Goal: Find specific page/section: Find specific page/section

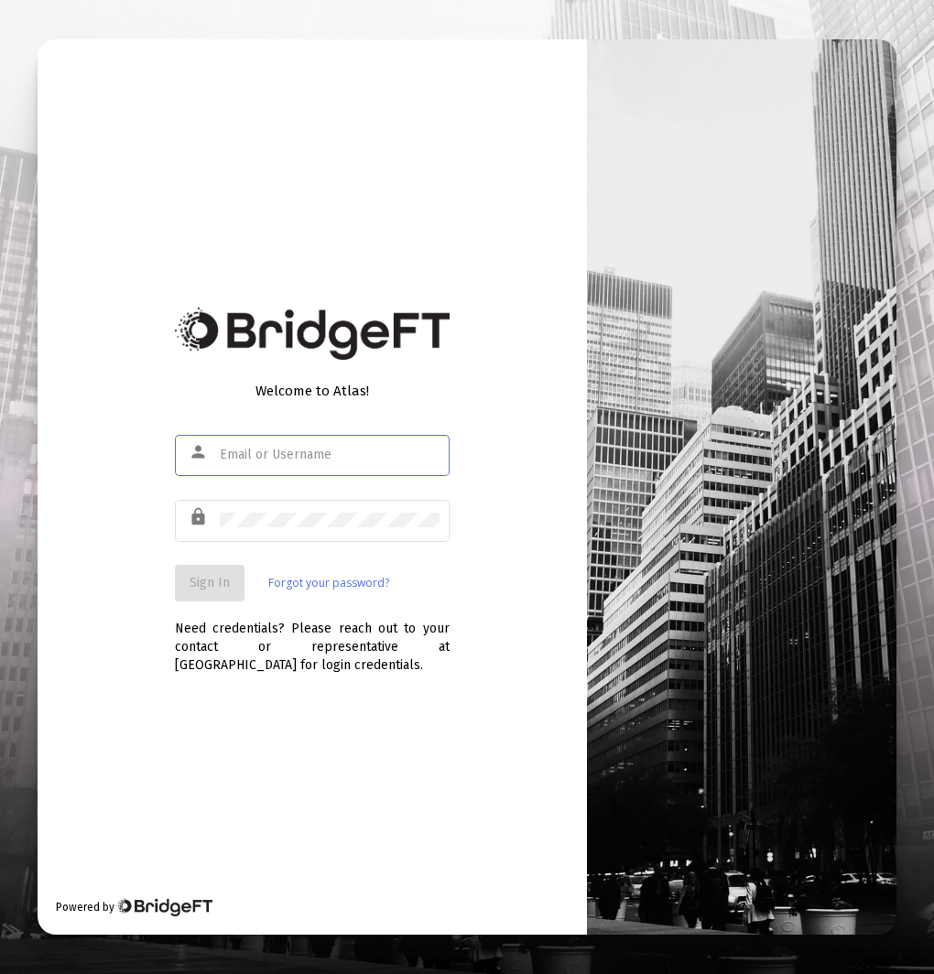
click at [344, 471] on div at bounding box center [330, 454] width 220 height 45
click at [351, 465] on div at bounding box center [330, 454] width 220 height 45
click at [351, 454] on input "text" at bounding box center [330, 455] width 220 height 15
type input "[EMAIL_ADDRESS][DOMAIN_NAME]"
click at [185, 586] on button "Sign In" at bounding box center [210, 583] width 70 height 37
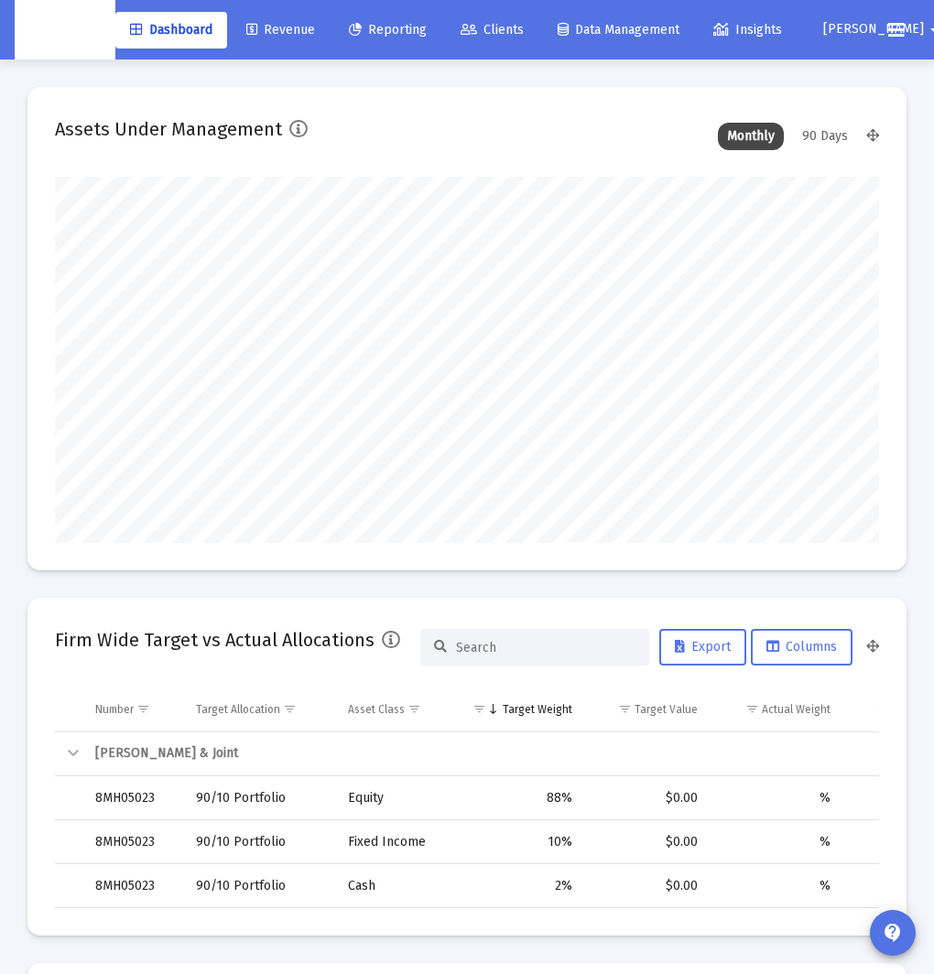
scroll to position [366, 438]
type input "[DATE]"
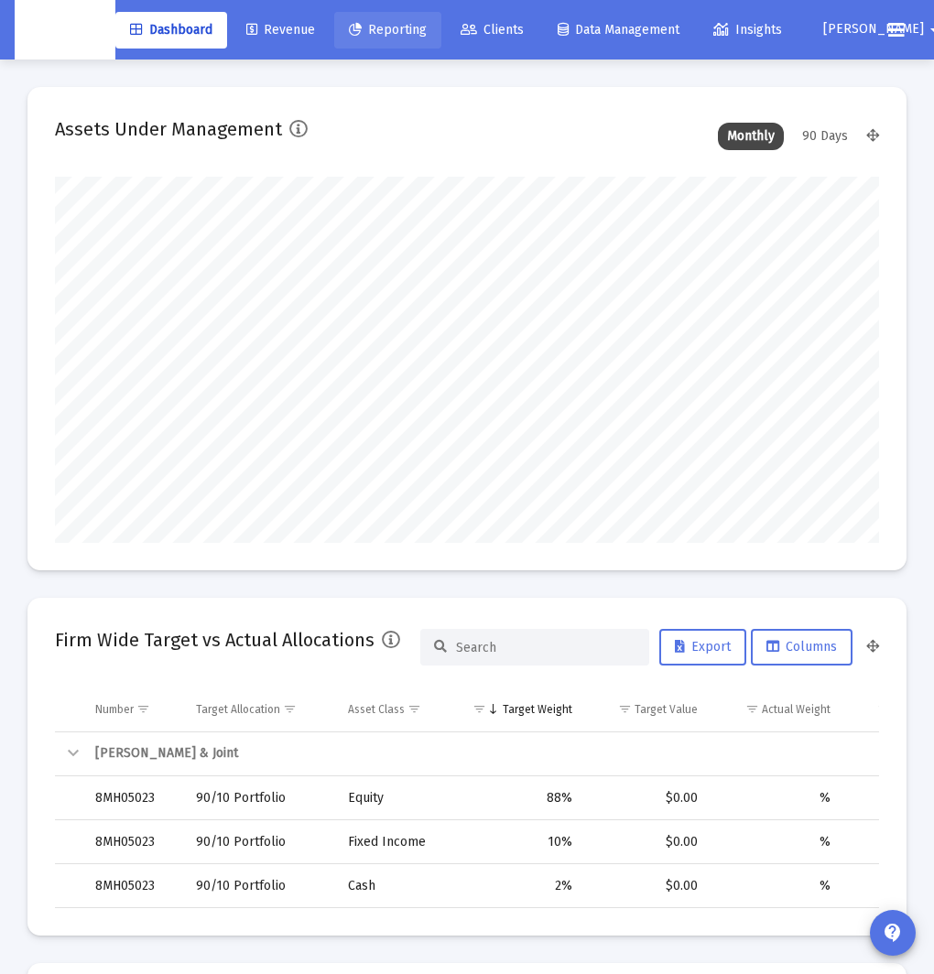
click at [379, 38] on link "Reporting" at bounding box center [387, 30] width 107 height 37
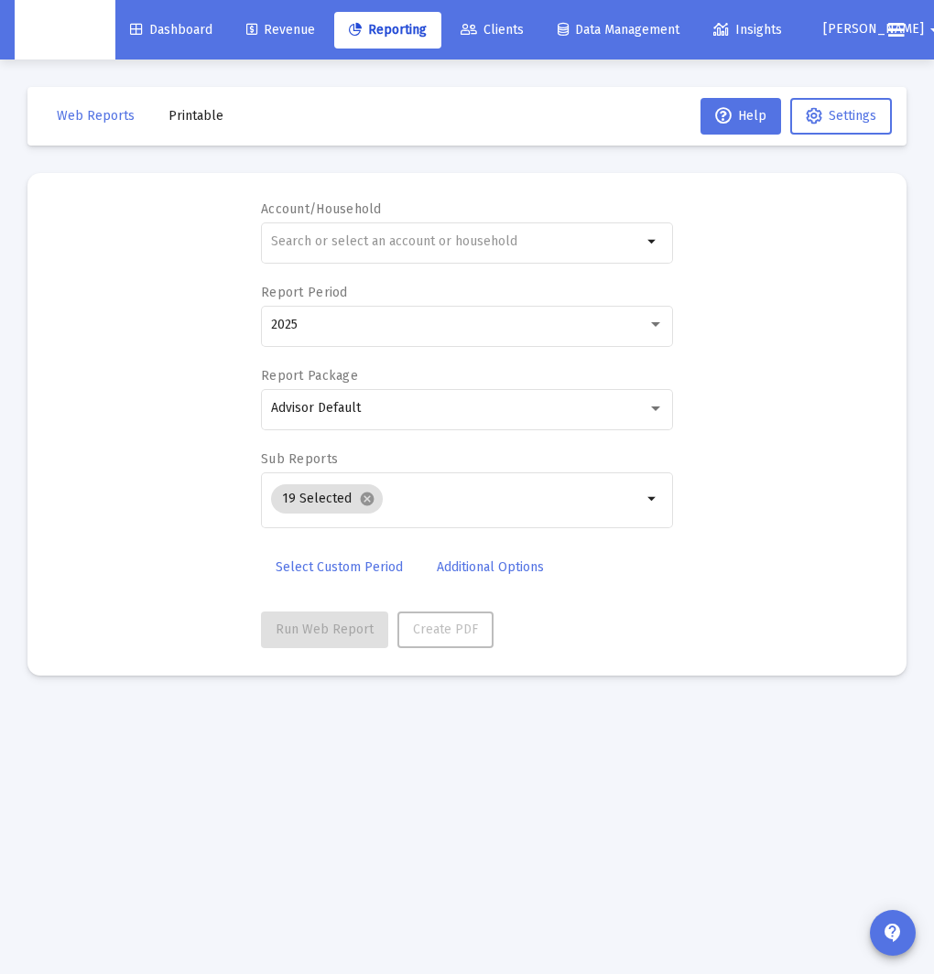
click at [283, 45] on link "Revenue" at bounding box center [281, 30] width 98 height 37
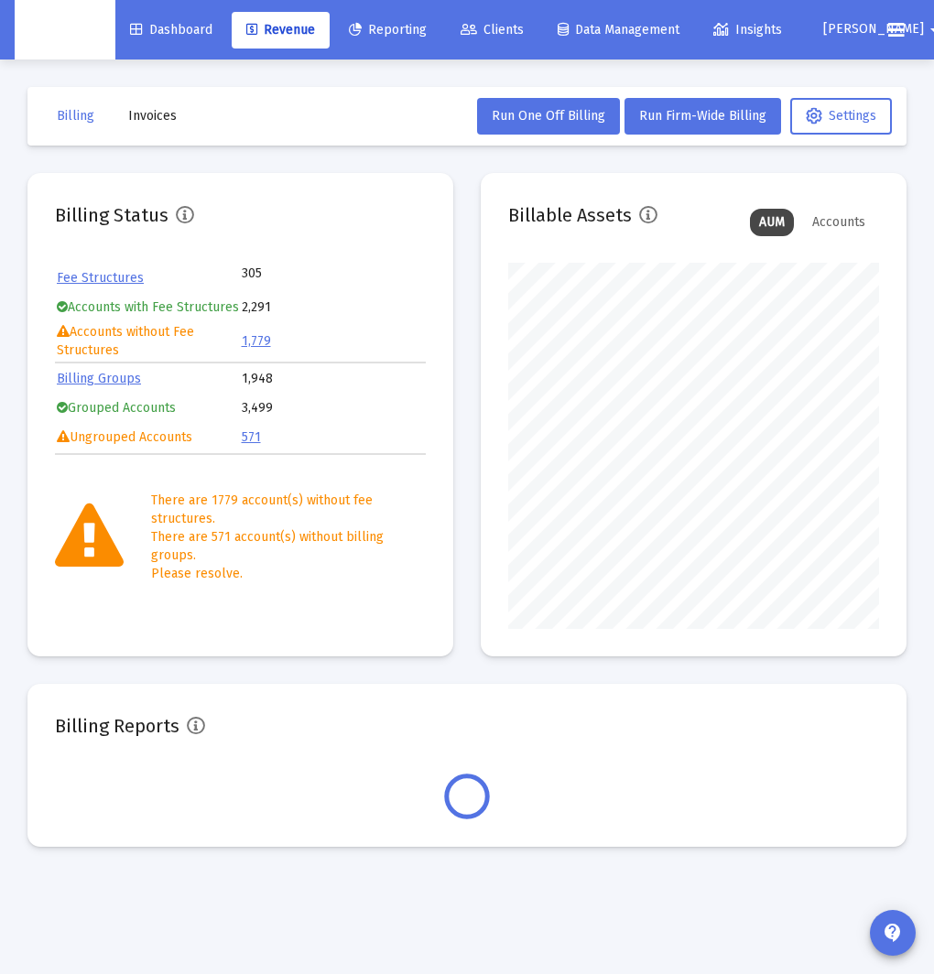
scroll to position [366, 370]
click at [156, 114] on span "Invoices" at bounding box center [152, 116] width 49 height 16
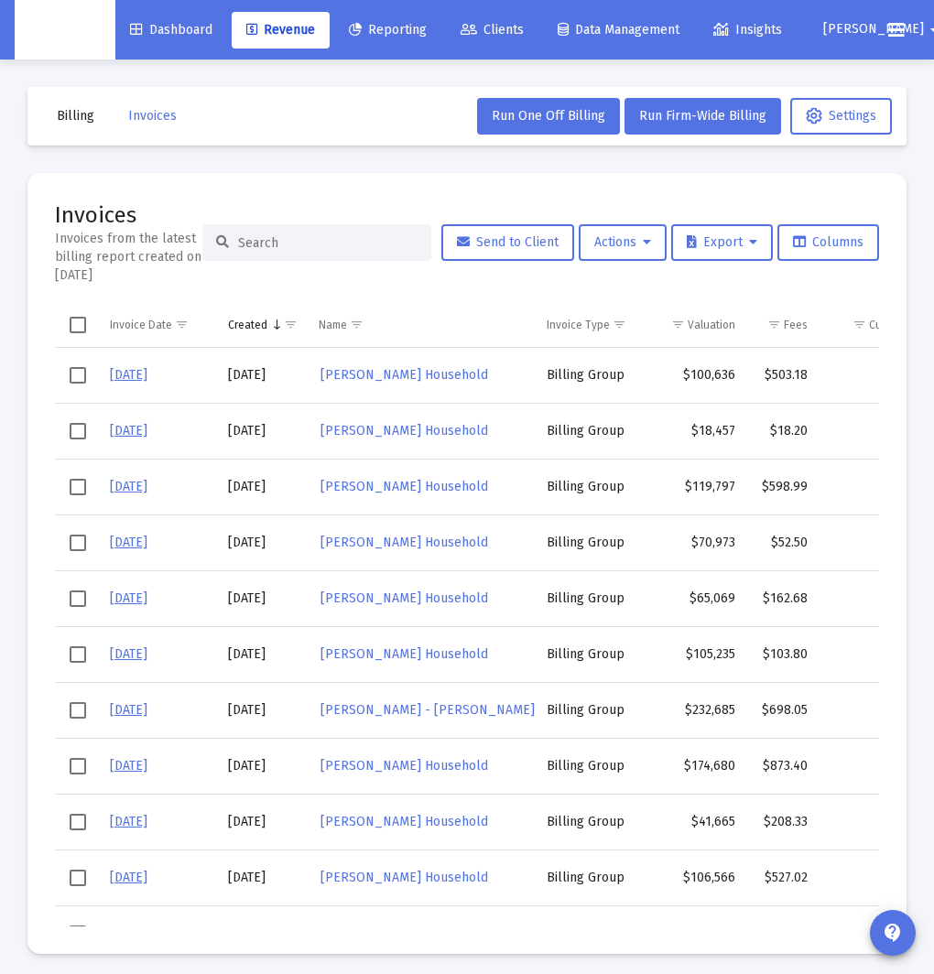
scroll to position [1, 0]
click at [277, 239] on input at bounding box center [327, 242] width 179 height 16
paste input "[PERSON_NAME] Household"
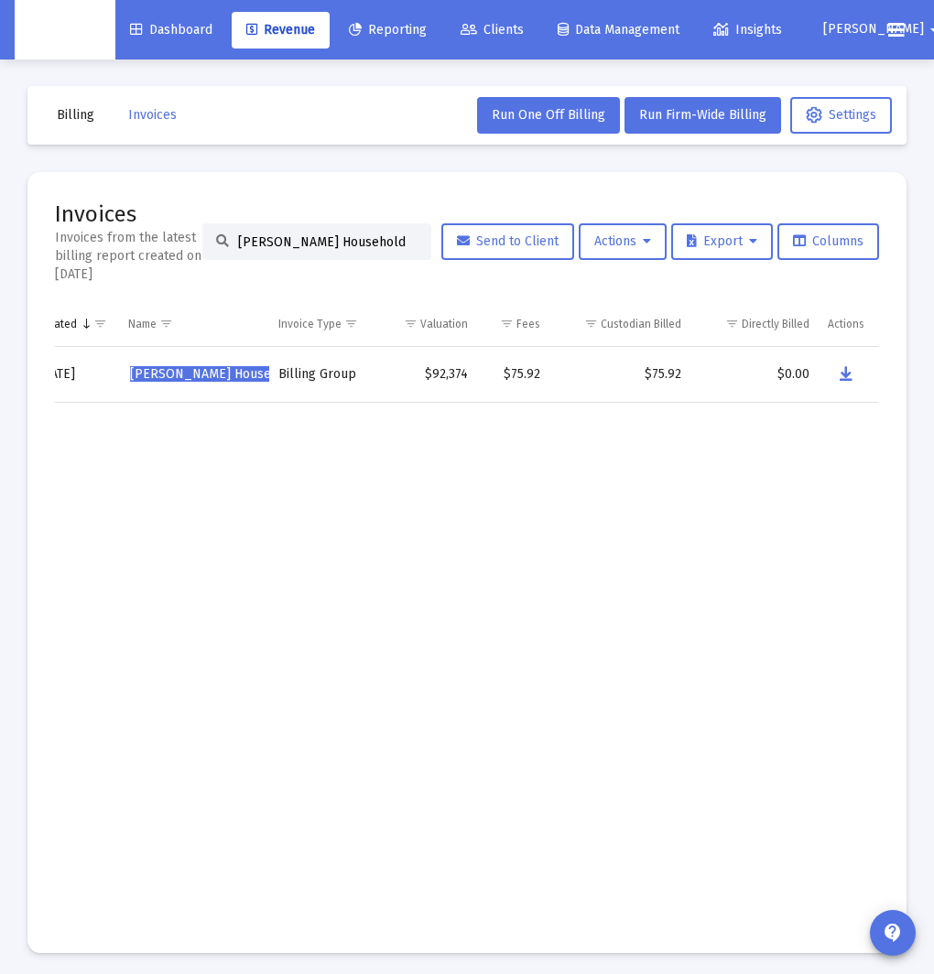
scroll to position [0, 190]
click at [846, 372] on icon "Data grid" at bounding box center [847, 375] width 13 height 22
click at [321, 235] on input "[PERSON_NAME] Household" at bounding box center [327, 242] width 179 height 16
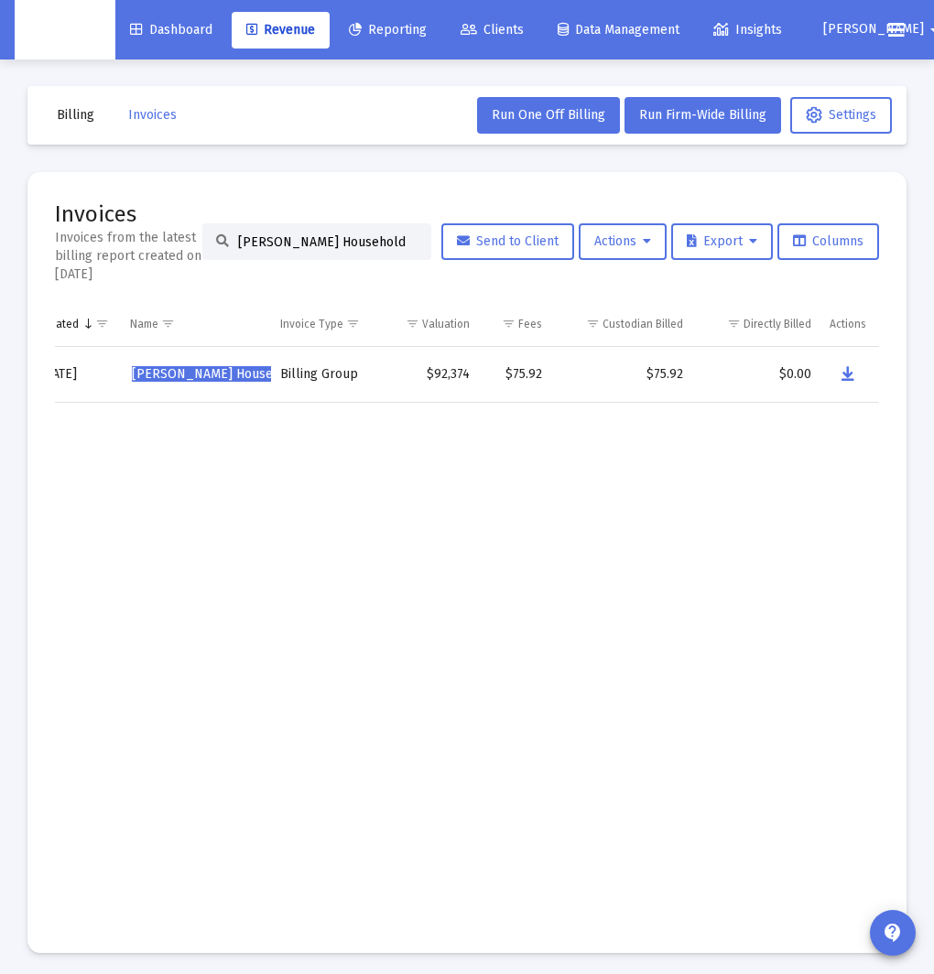
click at [321, 235] on input "[PERSON_NAME] Household" at bounding box center [327, 242] width 179 height 16
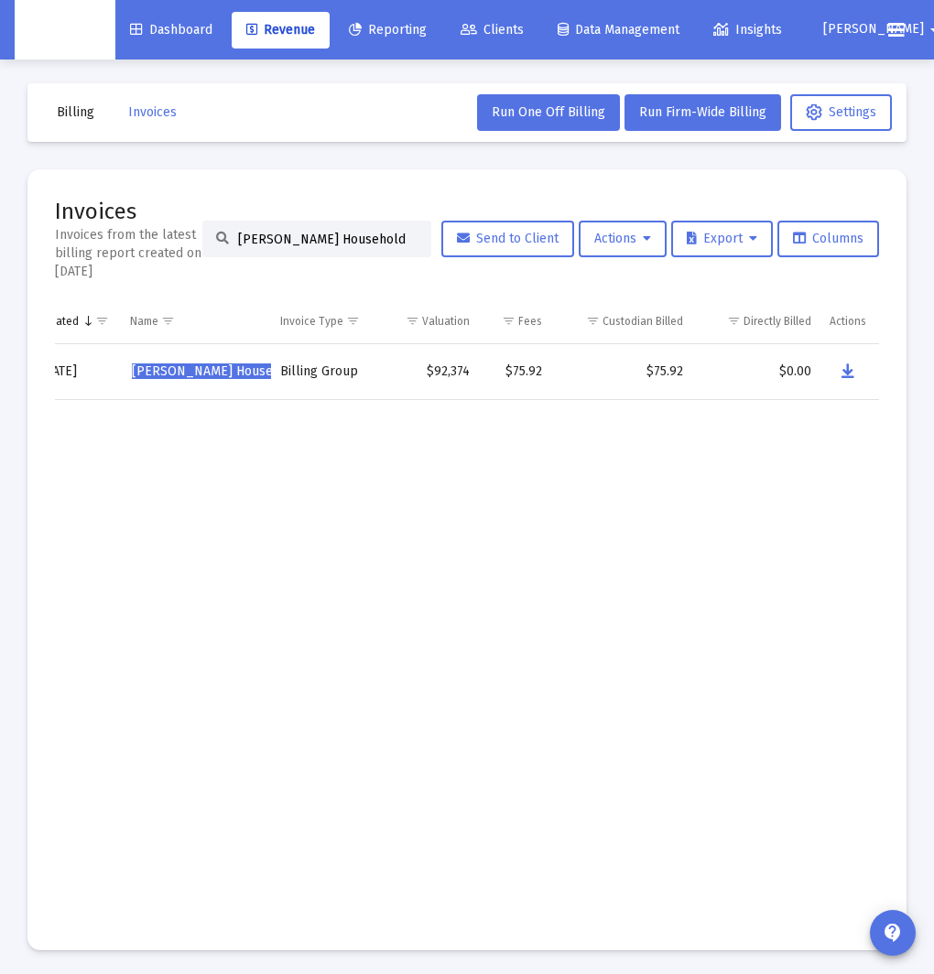
paste input "[PERSON_NAME]"
click at [844, 372] on icon "Data grid" at bounding box center [846, 372] width 13 height 22
click at [309, 233] on input "[PERSON_NAME] Household" at bounding box center [327, 240] width 179 height 16
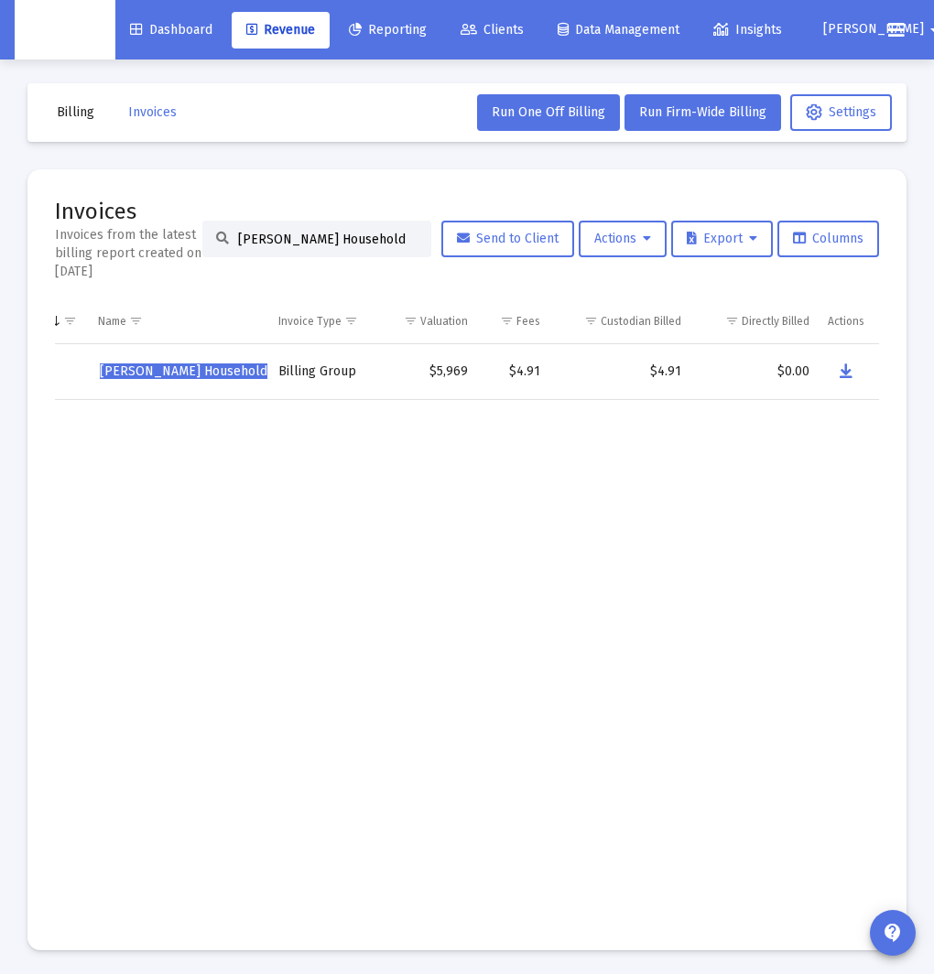
click at [309, 233] on input "[PERSON_NAME] Household" at bounding box center [327, 240] width 179 height 16
paste input "istair King"
click at [847, 375] on icon "Data grid" at bounding box center [846, 372] width 13 height 22
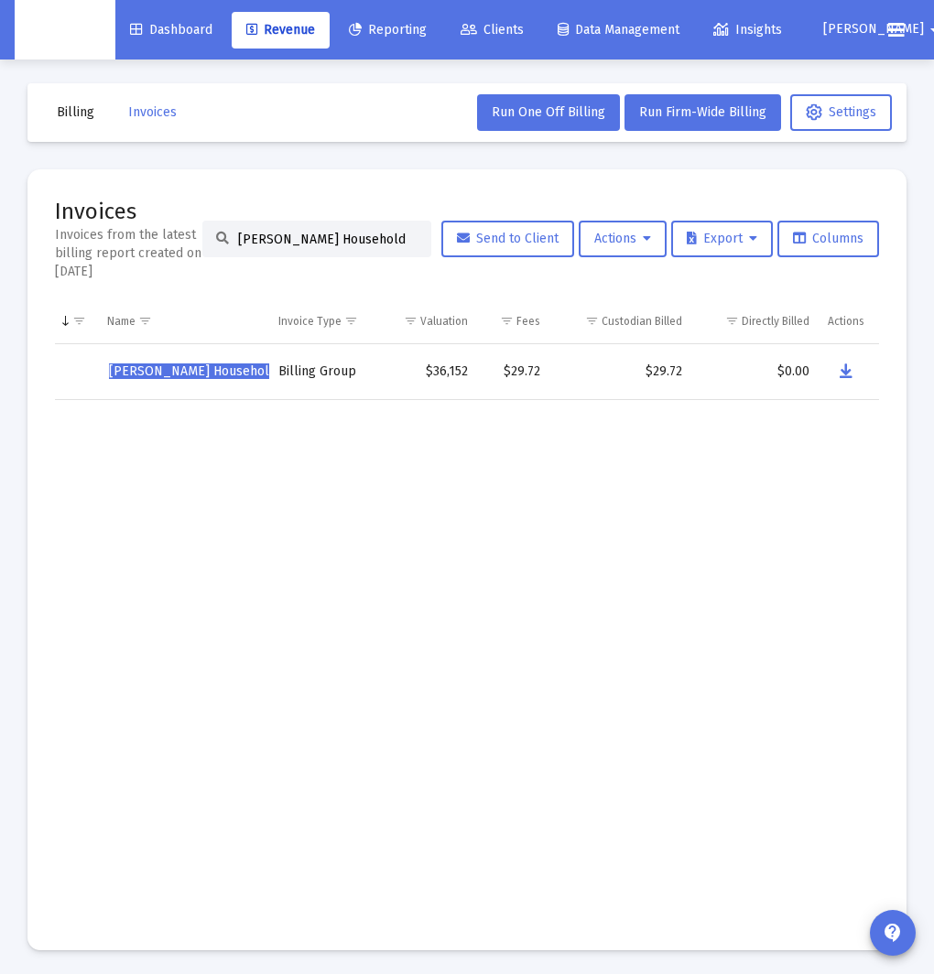
click at [303, 245] on input "[PERSON_NAME] Household" at bounding box center [327, 240] width 179 height 16
paste input "[PERSON_NAME] Household"
click at [309, 242] on input "[PERSON_NAME] [PERSON_NAME] Household Household" at bounding box center [327, 240] width 179 height 16
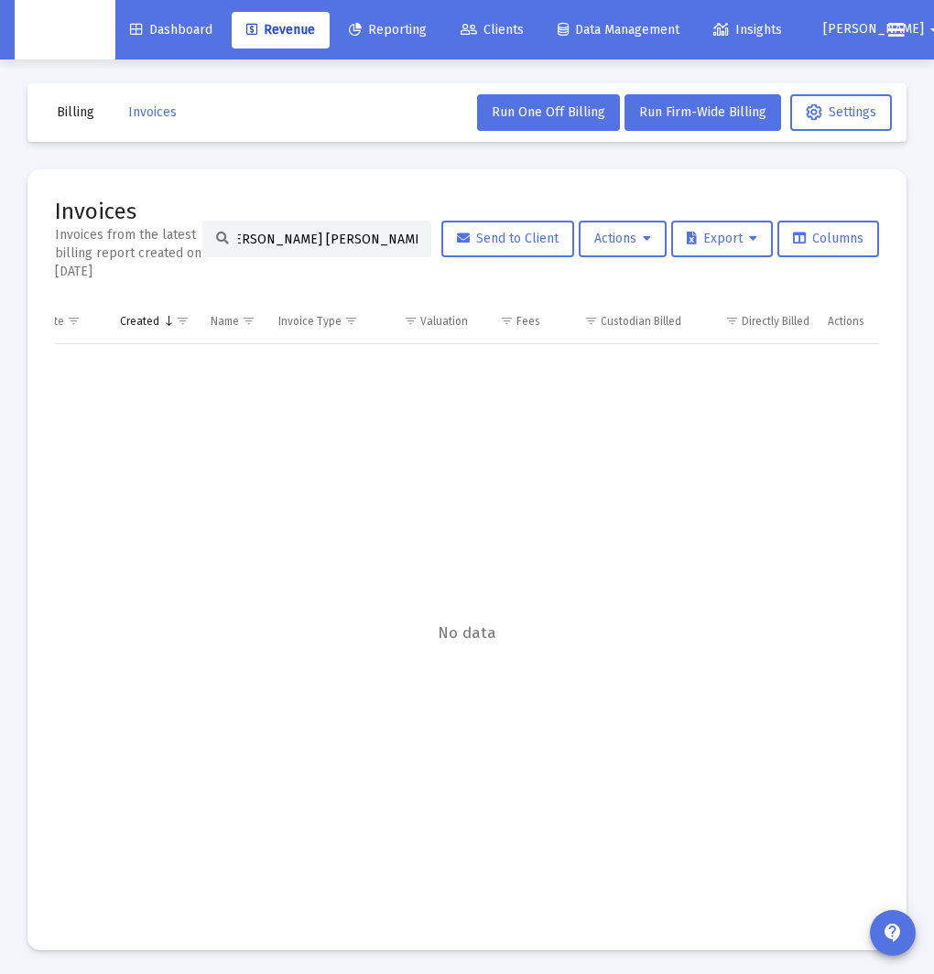
click at [309, 242] on input "[PERSON_NAME] [PERSON_NAME] Household Household" at bounding box center [327, 240] width 179 height 16
paste input "[PERSON_NAME]"
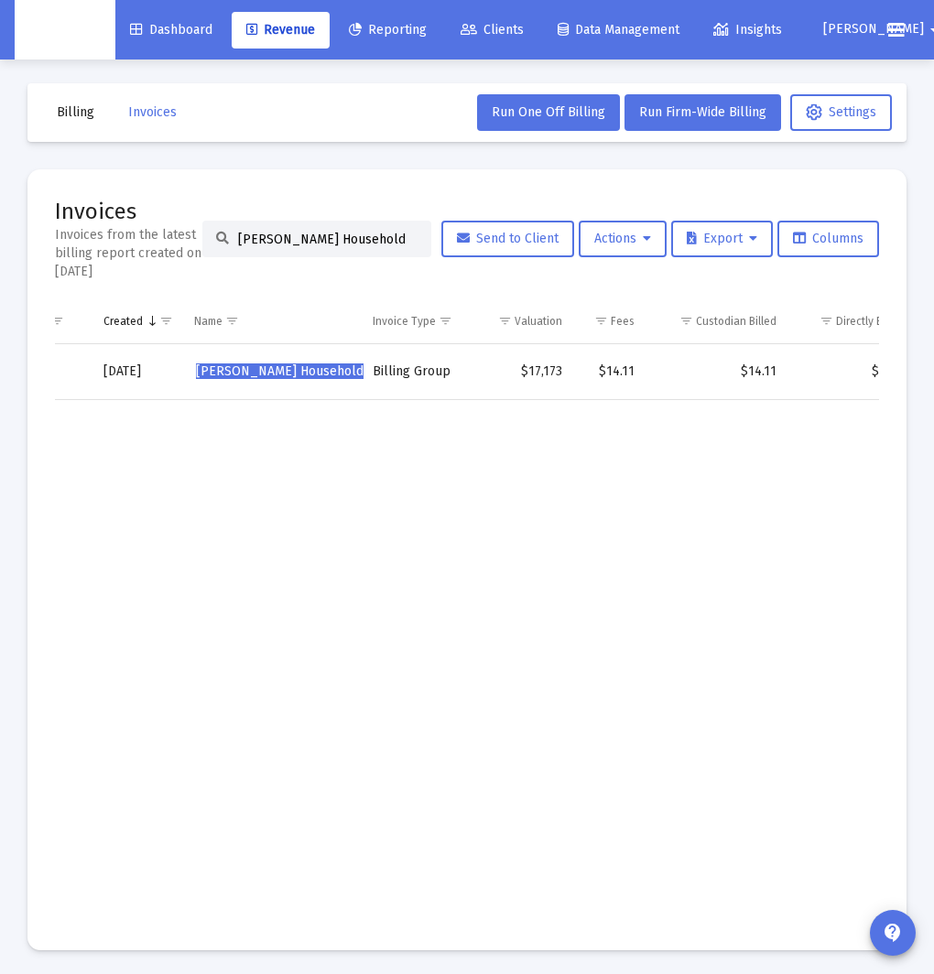
scroll to position [0, 220]
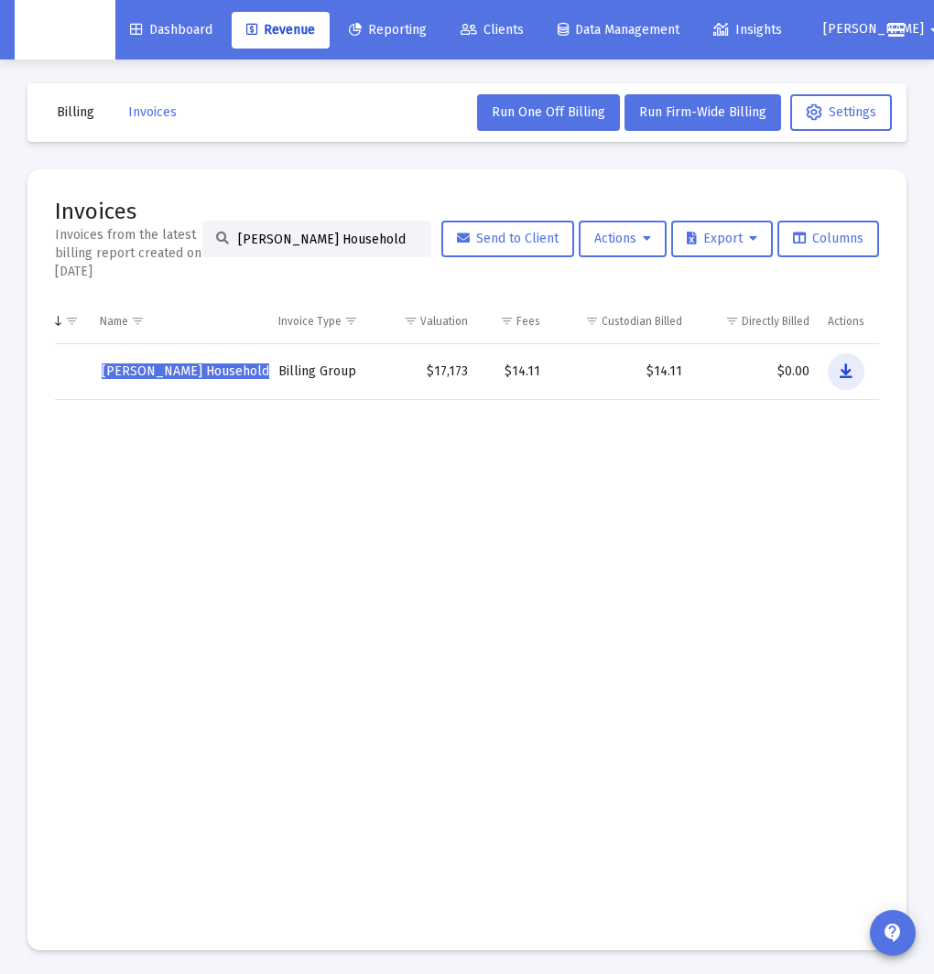
click at [840, 369] on icon "Data grid" at bounding box center [846, 372] width 13 height 22
click at [334, 236] on input "[PERSON_NAME] Household" at bounding box center [327, 240] width 179 height 16
paste input "[PERSON_NAME]"
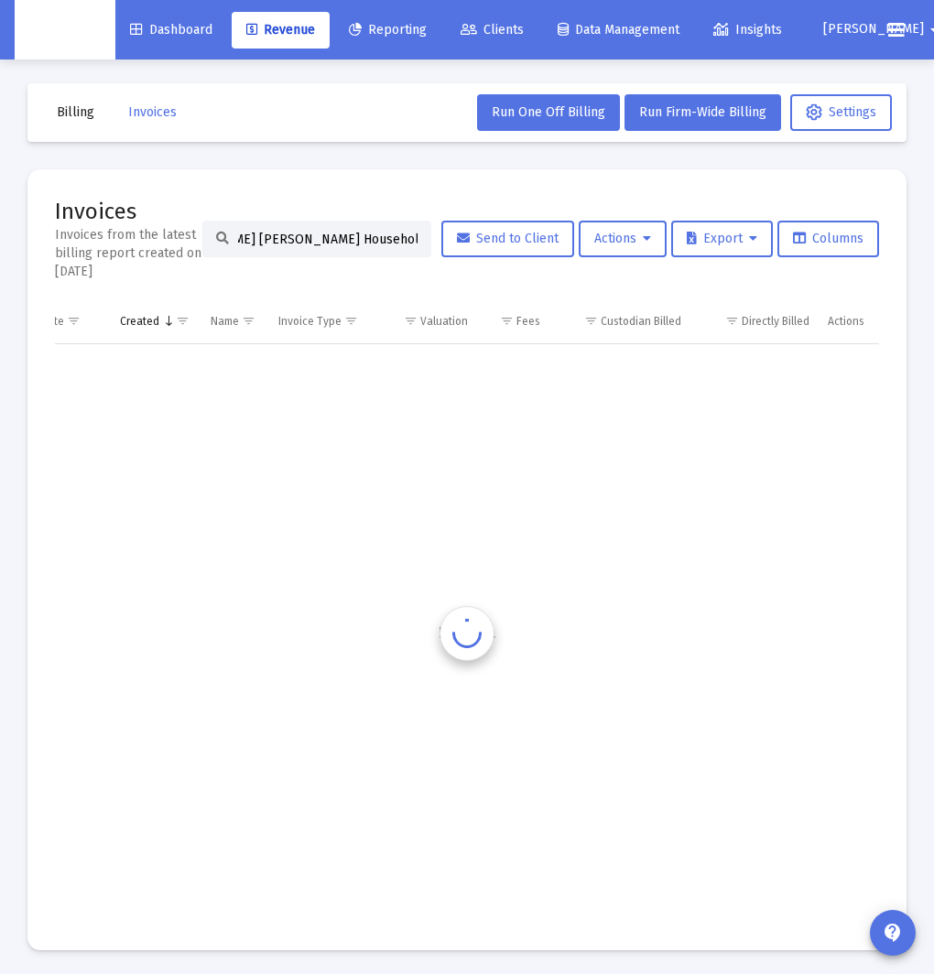
scroll to position [0, 108]
click at [309, 240] on input "[PERSON_NAME] [PERSON_NAME] Household" at bounding box center [327, 240] width 179 height 16
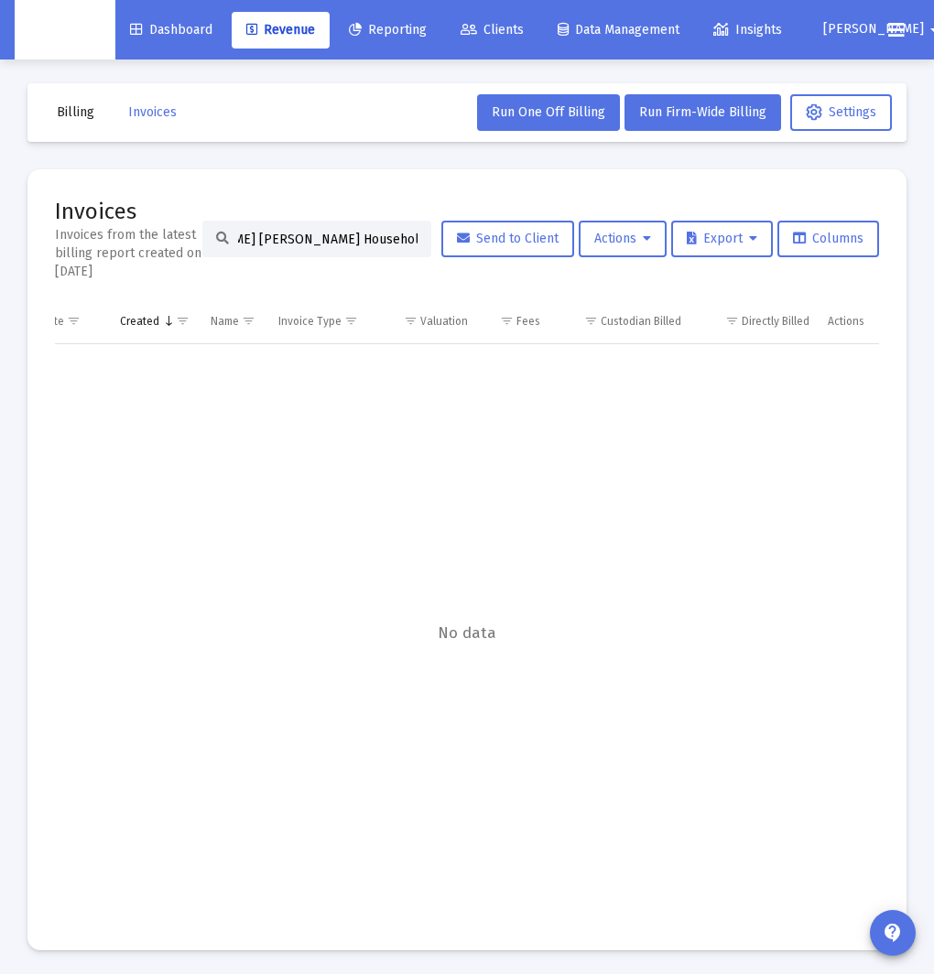
paste input
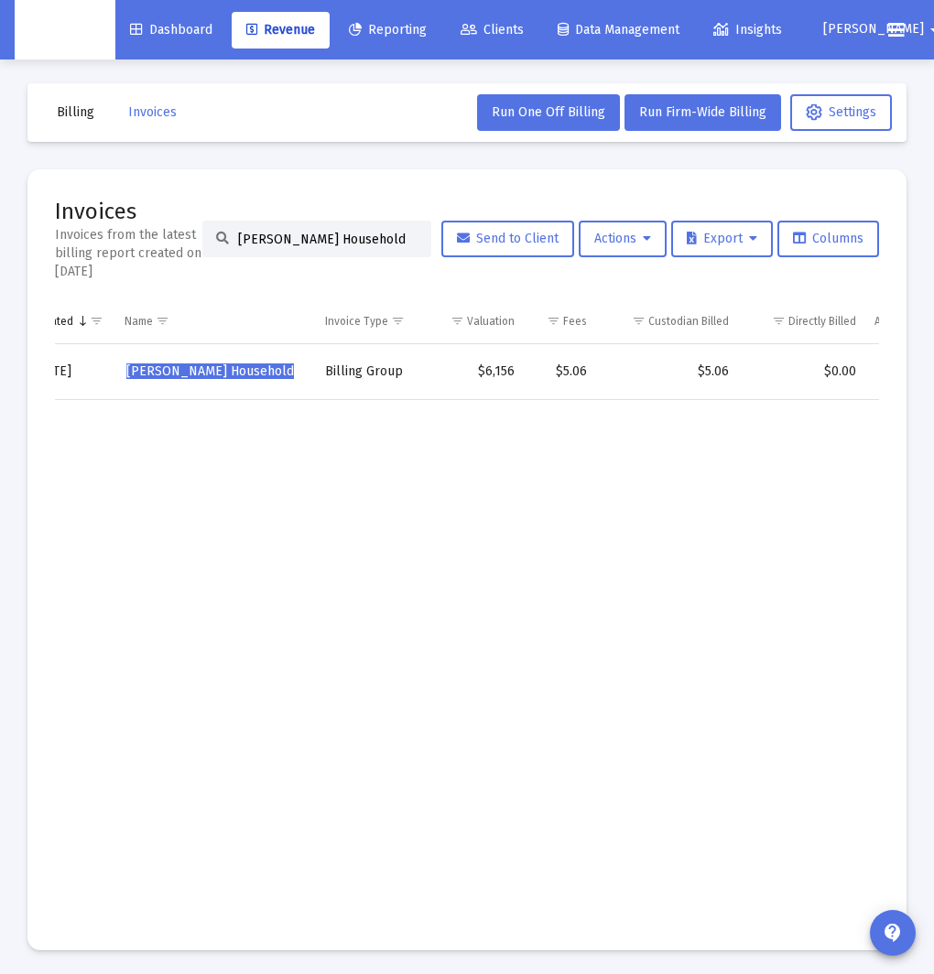
scroll to position [0, 241]
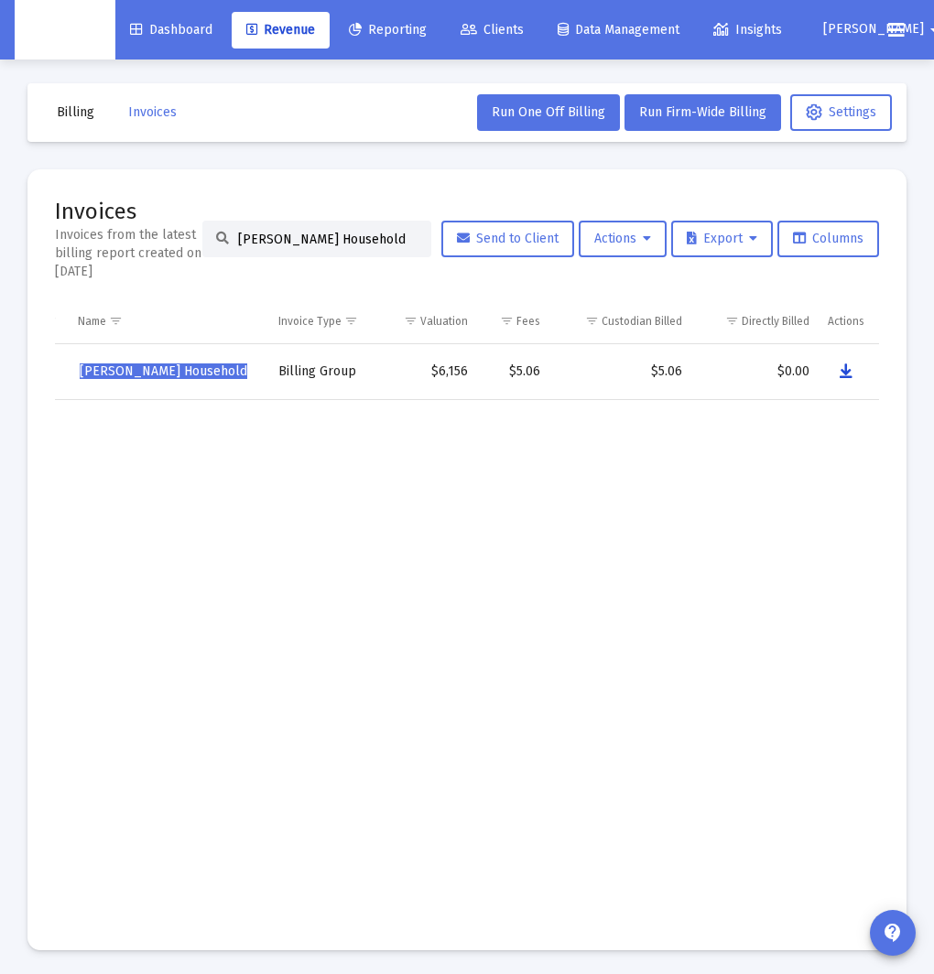
drag, startPoint x: 849, startPoint y: 373, endPoint x: 301, endPoint y: 376, distance: 547.6
click at [849, 373] on icon "Data grid" at bounding box center [846, 372] width 13 height 22
click at [324, 245] on input "[PERSON_NAME] Household" at bounding box center [327, 240] width 179 height 16
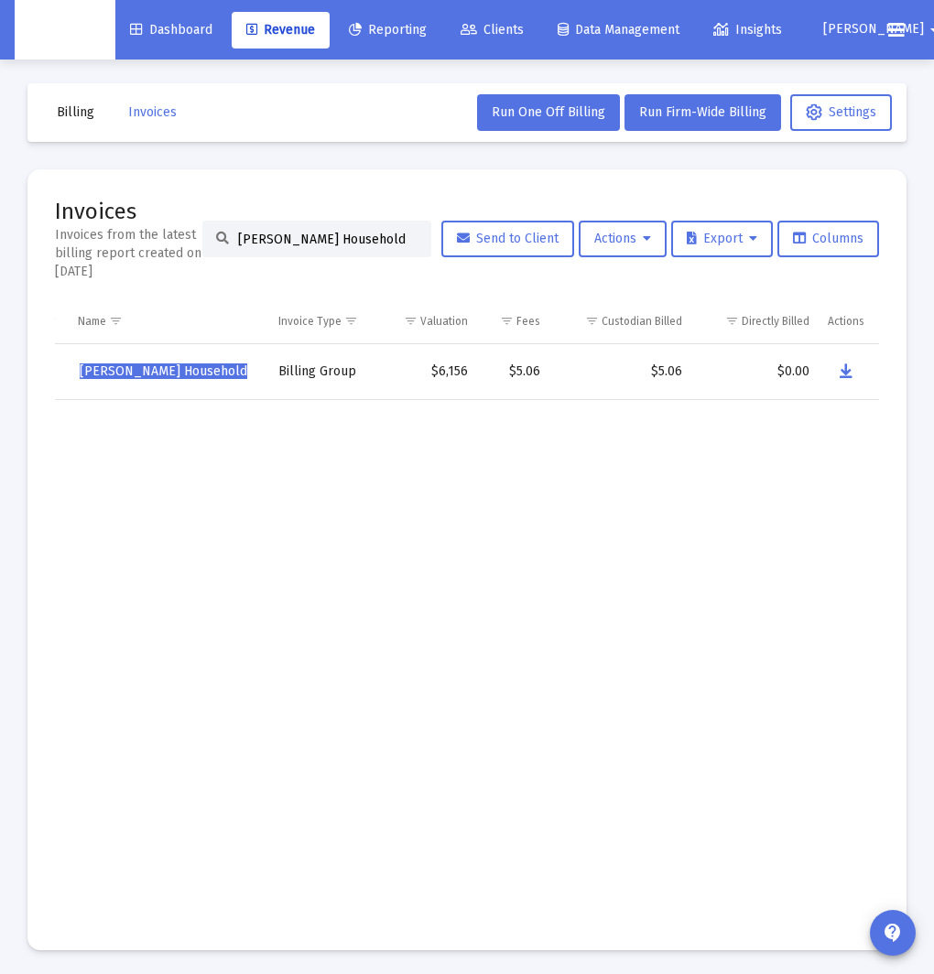
click at [324, 245] on input "[PERSON_NAME] Household" at bounding box center [327, 240] width 179 height 16
paste input "[PERSON_NAME]"
click at [833, 369] on button "Data grid" at bounding box center [846, 371] width 37 height 37
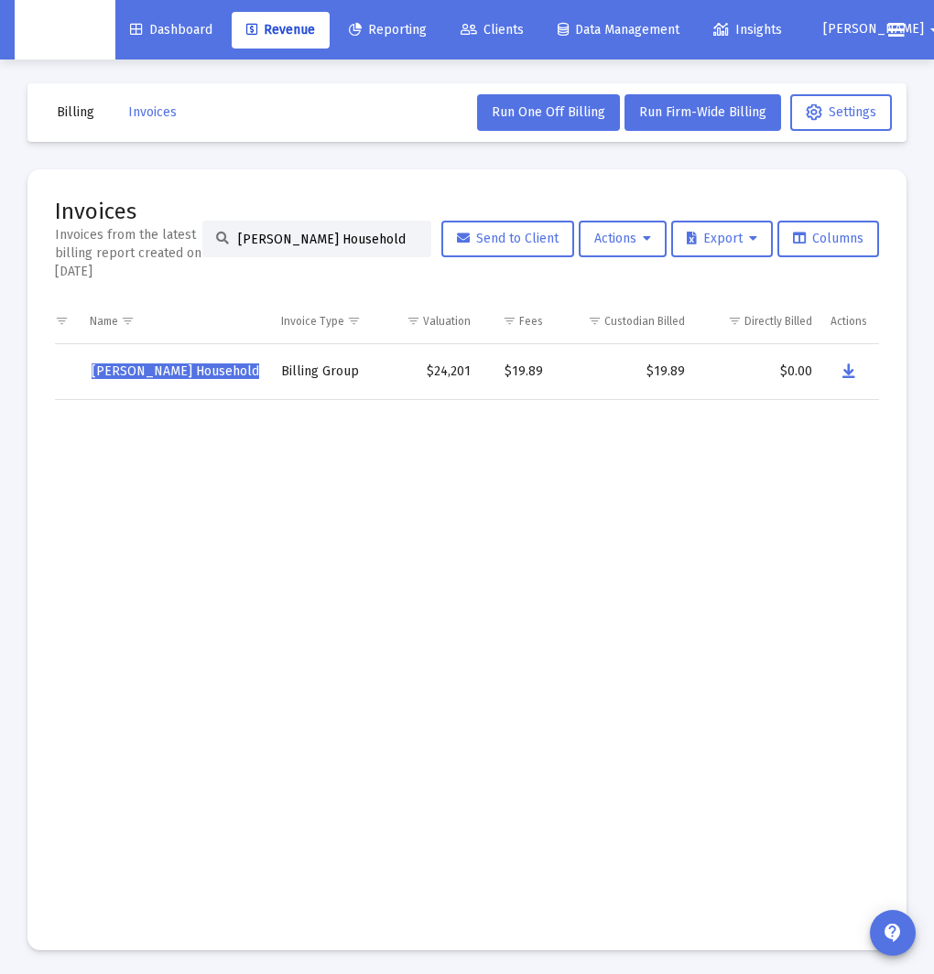
click at [316, 240] on input "[PERSON_NAME] Household" at bounding box center [327, 240] width 179 height 16
paste input "[PERSON_NAME]"
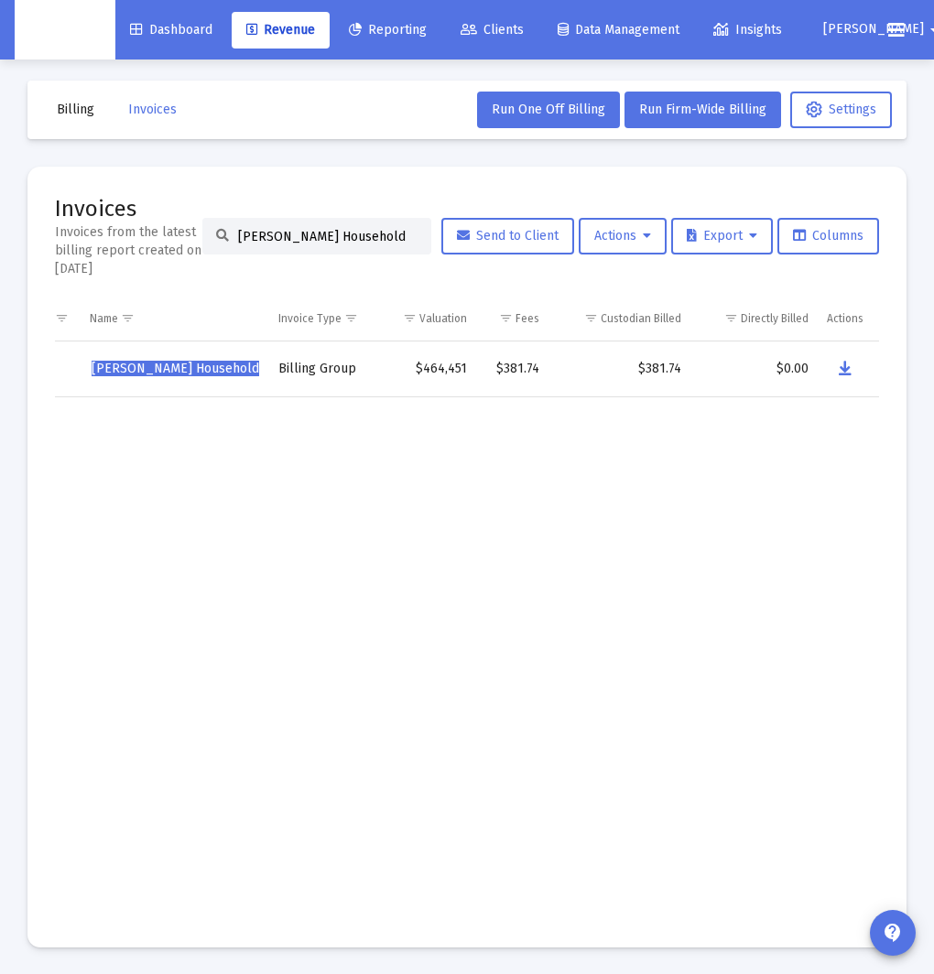
type input "[PERSON_NAME] Household"
click at [848, 364] on icon "Data grid" at bounding box center [845, 369] width 13 height 22
click at [360, 612] on td "Data grid" at bounding box center [321, 658] width 105 height 523
